Goal: Navigation & Orientation: Find specific page/section

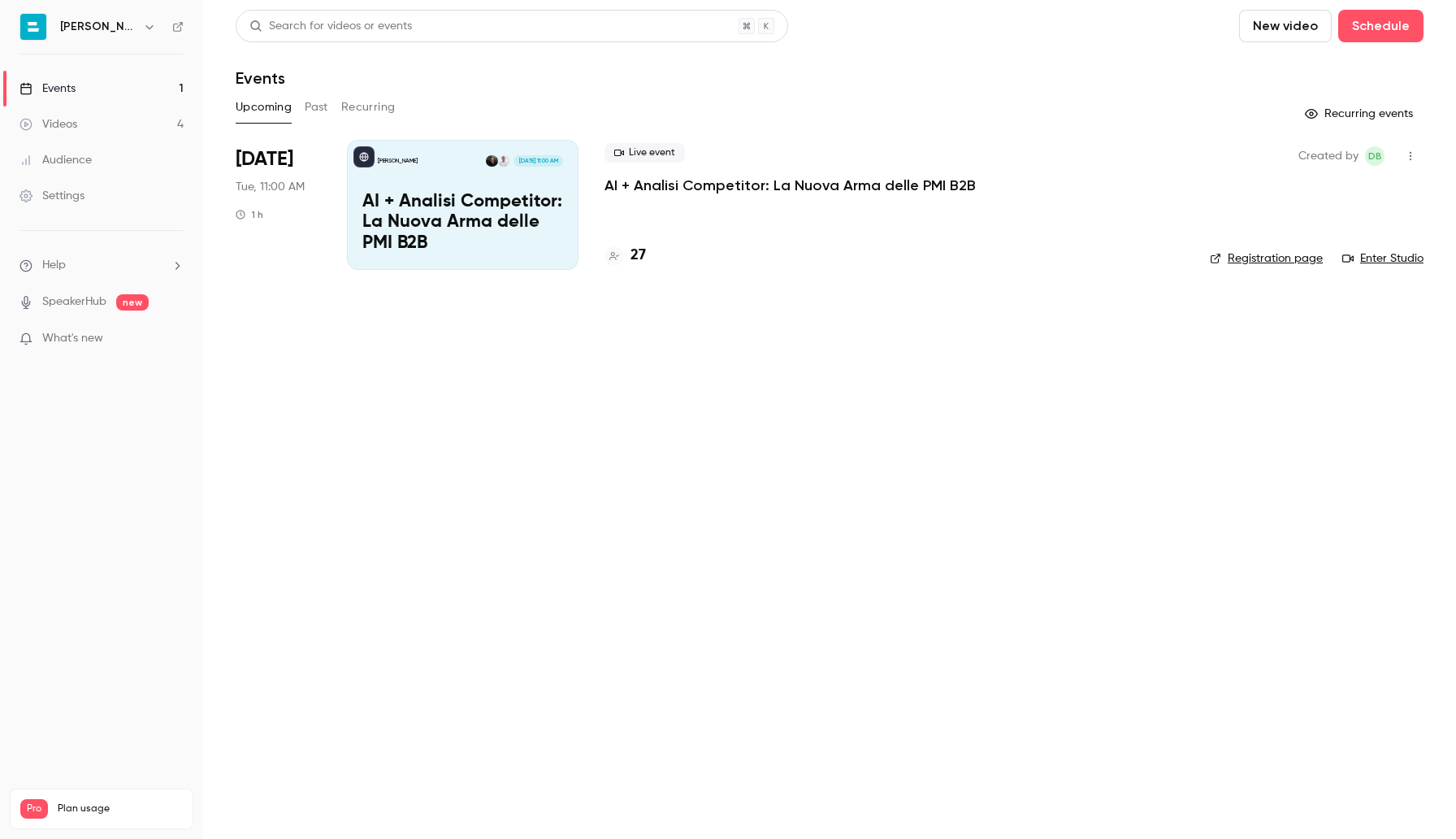
click at [68, 81] on div "Events" at bounding box center [47, 88] width 56 height 16
click at [462, 214] on p "AI + Analisi Competitor: La Nuova Arma delle PMI B2B" at bounding box center [463, 223] width 201 height 63
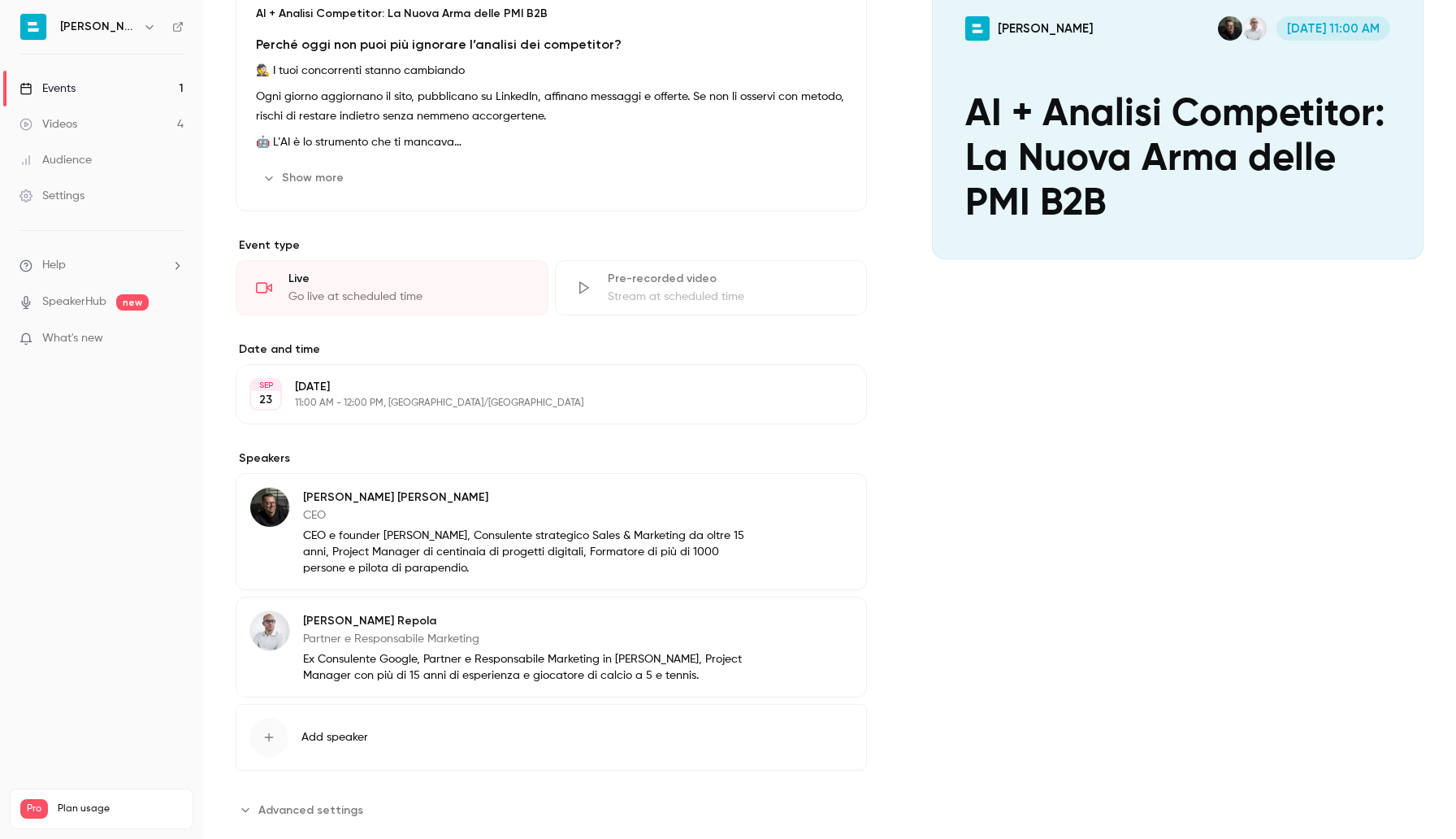
scroll to position [216, 0]
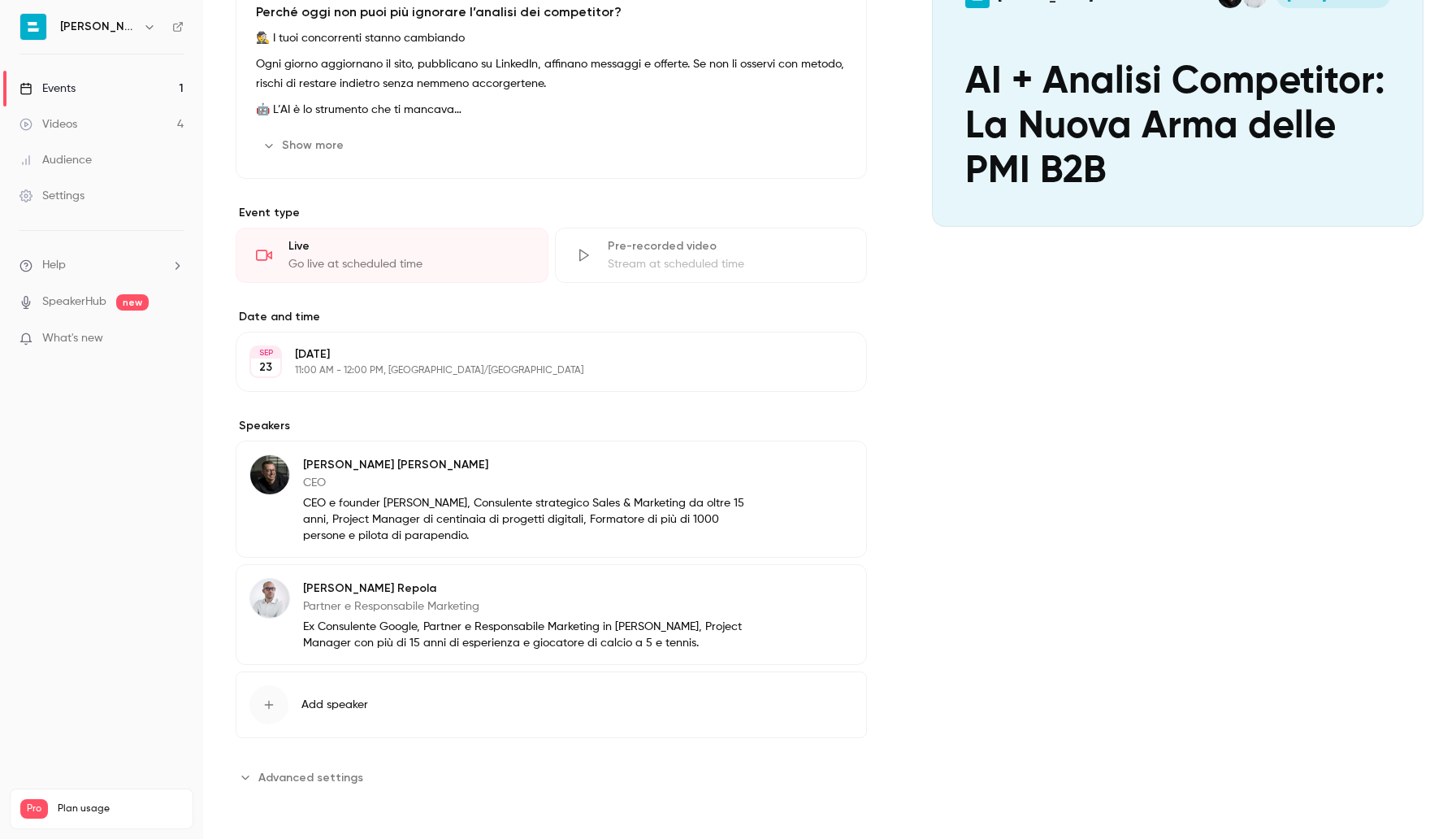
click at [623, 657] on div "[PERSON_NAME] Partner e Responsabile Marketing Ex Consulente Google, Partner e …" at bounding box center [551, 614] width 632 height 101
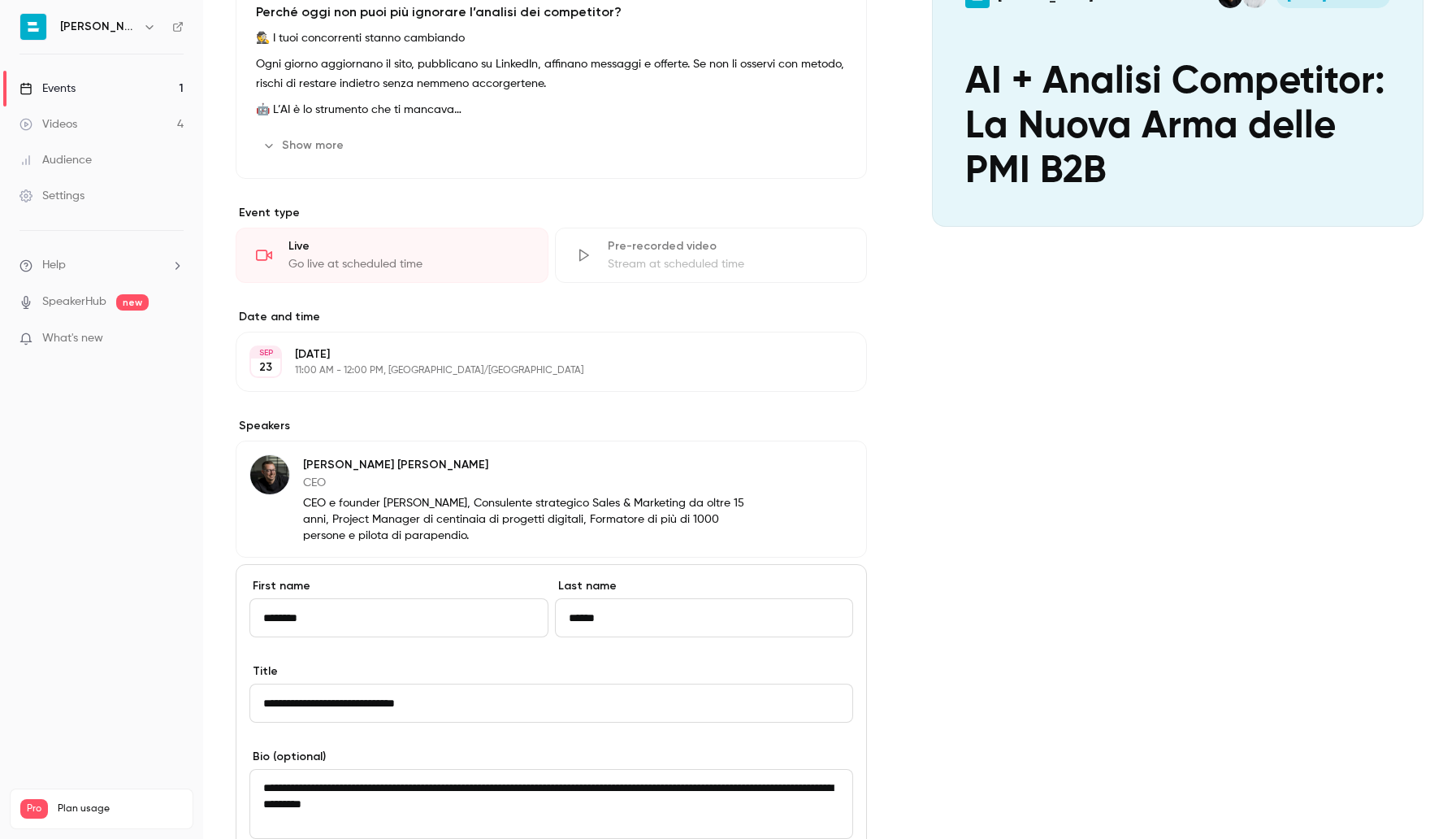
click at [1147, 480] on div "Cover image [PERSON_NAME] [DATE] 11:00 AM AI + Analisi Competitor: La Nuova Arm…" at bounding box center [1177, 545] width 491 height 1229
click at [71, 194] on div "Settings" at bounding box center [52, 196] width 65 height 16
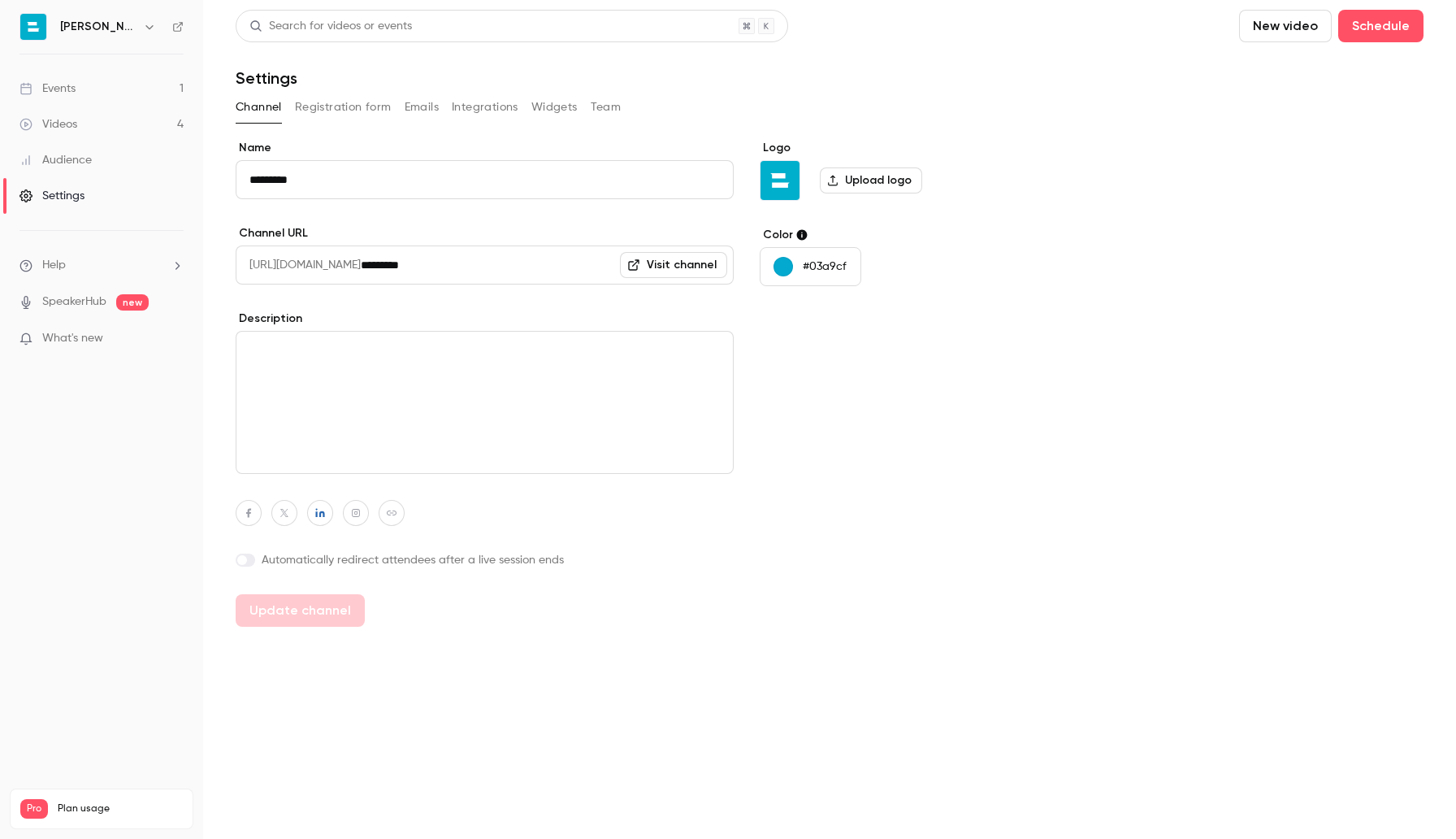
click at [73, 153] on div "Audience" at bounding box center [55, 160] width 72 height 16
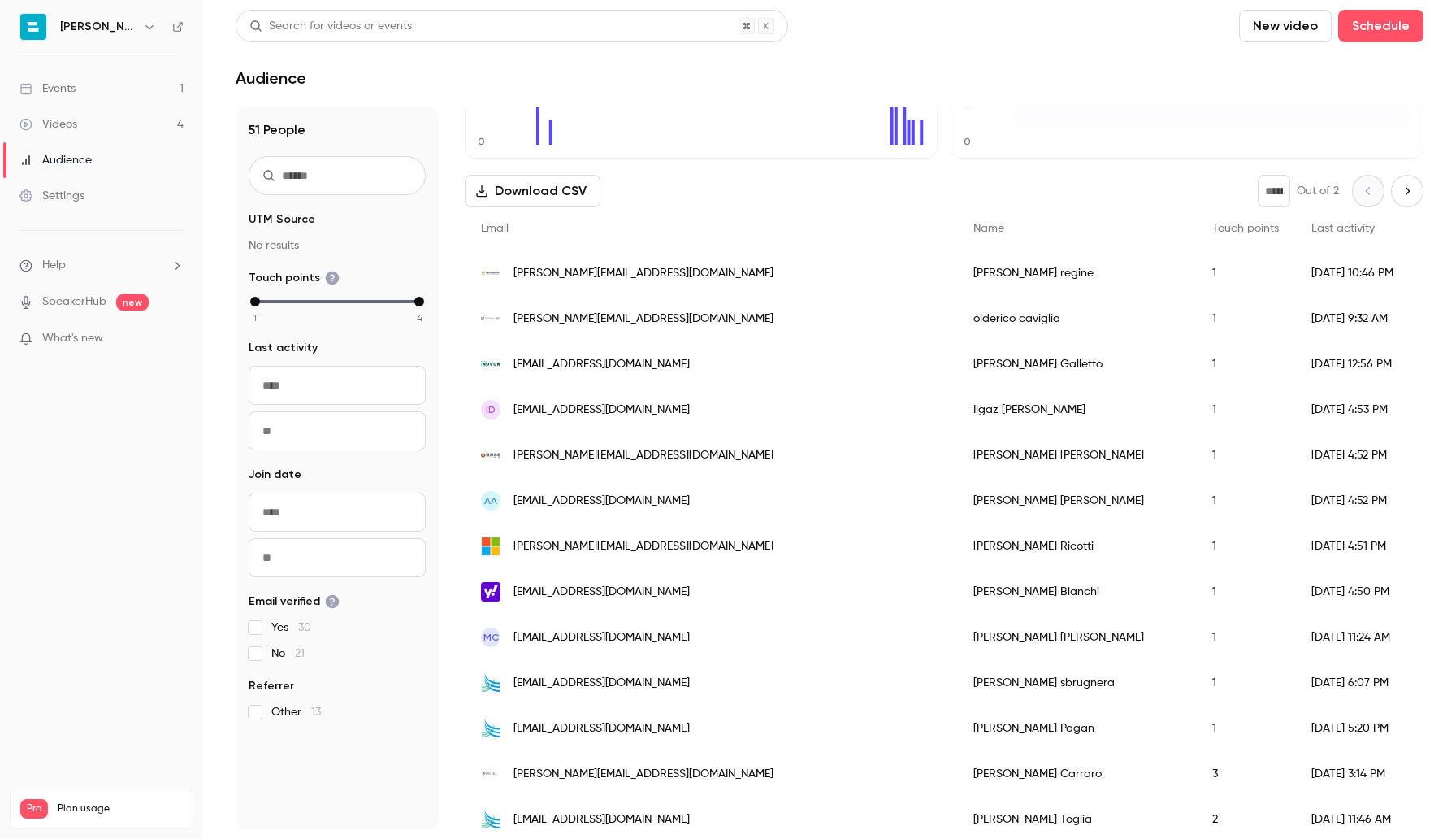
scroll to position [162, 0]
